Goal: Obtain resource: Download file/media

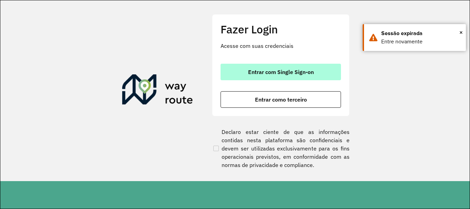
click at [301, 80] on button "Entrar com Single Sign-on" at bounding box center [281, 72] width 121 height 17
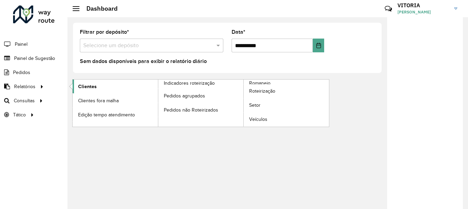
click at [85, 85] on span "Clientes" at bounding box center [87, 86] width 19 height 7
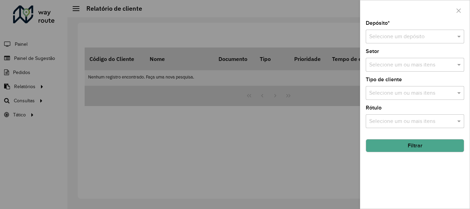
click at [466, 38] on div "Depósito * Selecione um depósito Setor Selecione um ou mais itens Tipo de clien…" at bounding box center [416, 115] width 110 height 188
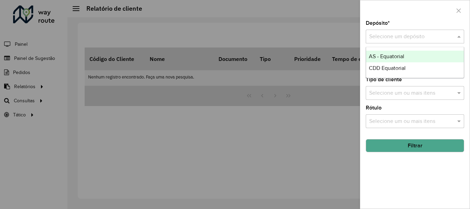
click at [462, 37] on span at bounding box center [460, 36] width 9 height 8
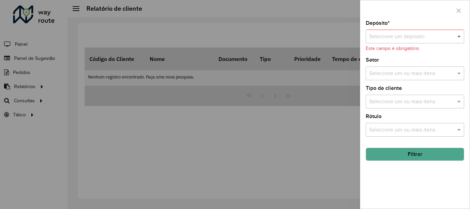
click at [462, 36] on span at bounding box center [460, 36] width 9 height 8
click at [465, 28] on div "Depósito * Selecione um depósito Este campo é obrigatório Setor Selecione um ou…" at bounding box center [416, 115] width 110 height 188
click at [459, 35] on span at bounding box center [460, 36] width 9 height 8
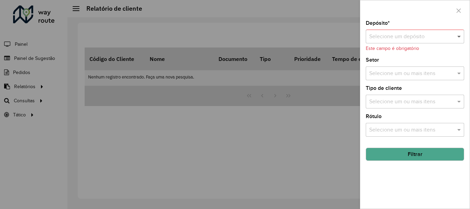
click at [459, 35] on span at bounding box center [460, 36] width 9 height 8
click at [458, 36] on span at bounding box center [460, 36] width 9 height 8
click at [464, 37] on span at bounding box center [460, 36] width 9 height 8
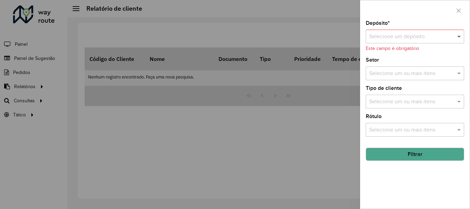
click at [460, 38] on span at bounding box center [460, 36] width 9 height 8
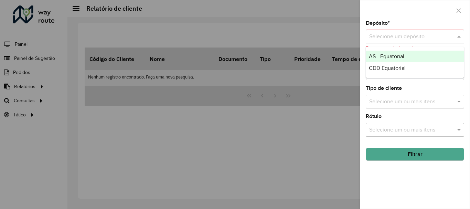
click at [445, 39] on input "text" at bounding box center [409, 37] width 78 height 8
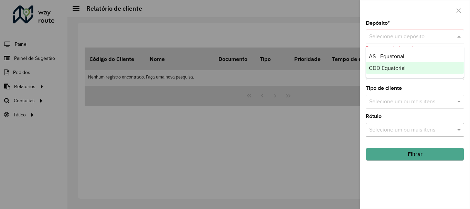
click at [395, 72] on div "CDD Equatorial" at bounding box center [415, 68] width 98 height 12
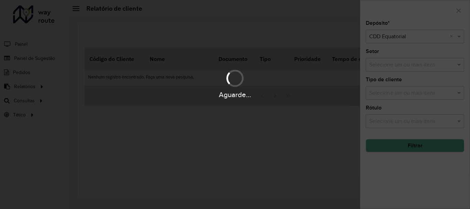
click at [394, 72] on div "Aguarde..." at bounding box center [235, 83] width 470 height 33
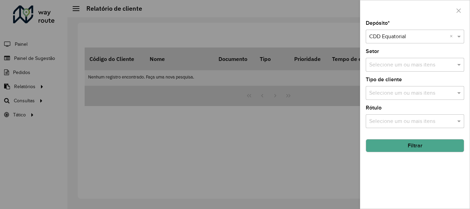
click at [410, 147] on button "Filtrar" at bounding box center [415, 145] width 98 height 13
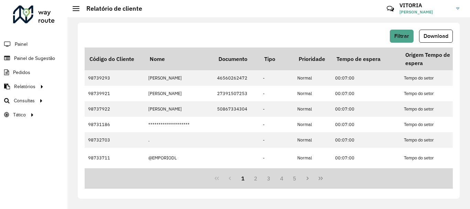
click at [429, 36] on span "Download" at bounding box center [436, 36] width 25 height 6
